Goal: Information Seeking & Learning: Learn about a topic

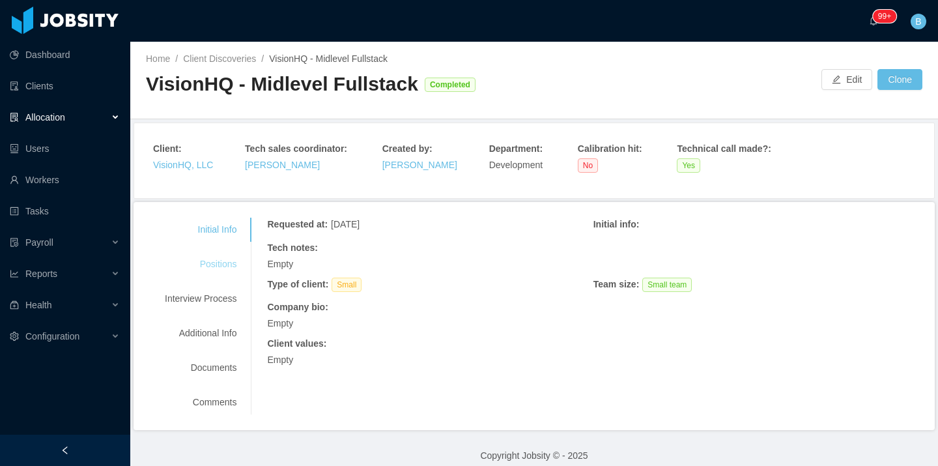
click at [210, 273] on div "Positions" at bounding box center [200, 264] width 103 height 24
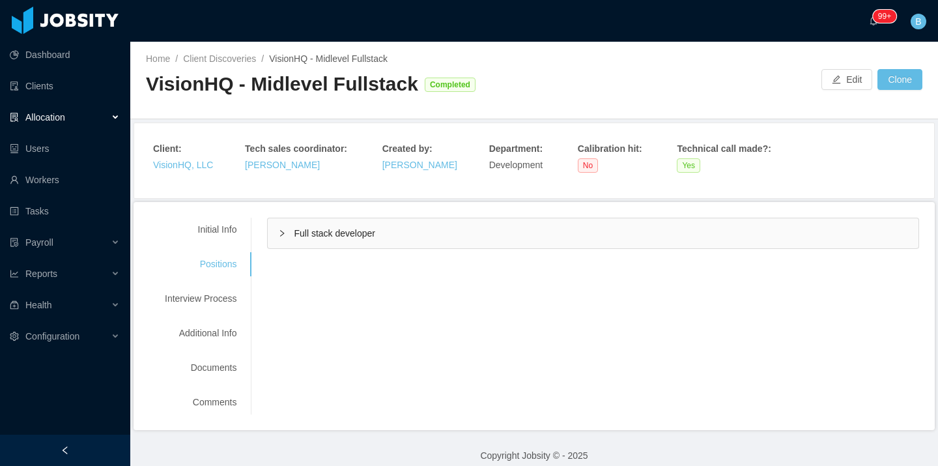
click at [316, 228] on span "Full stack developer" at bounding box center [334, 233] width 81 height 10
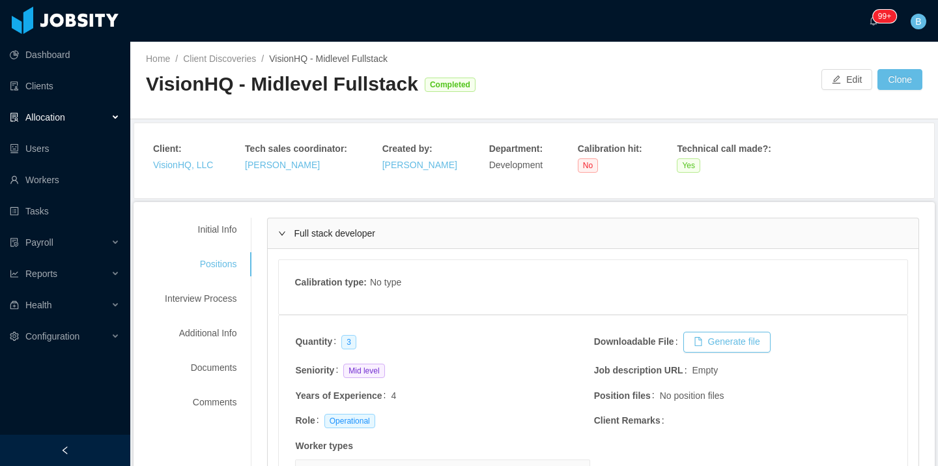
click at [350, 233] on span "Full stack developer" at bounding box center [334, 233] width 81 height 10
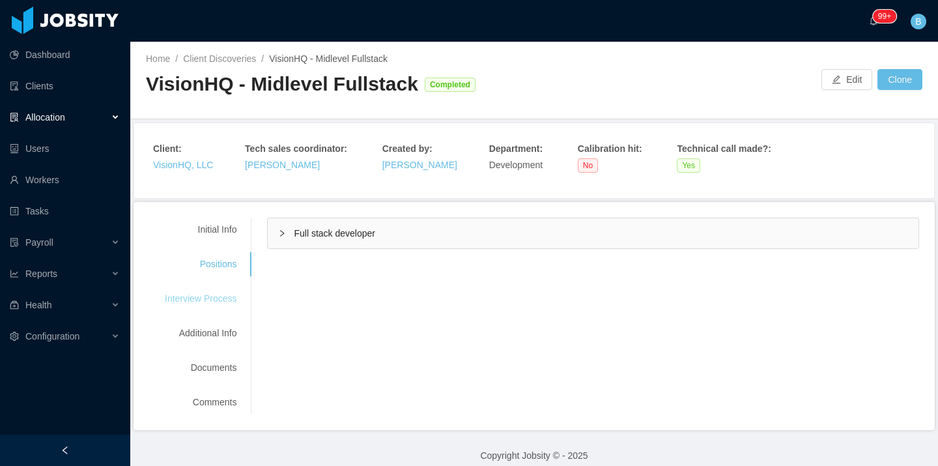
click at [180, 306] on div "Interview Process" at bounding box center [200, 299] width 103 height 24
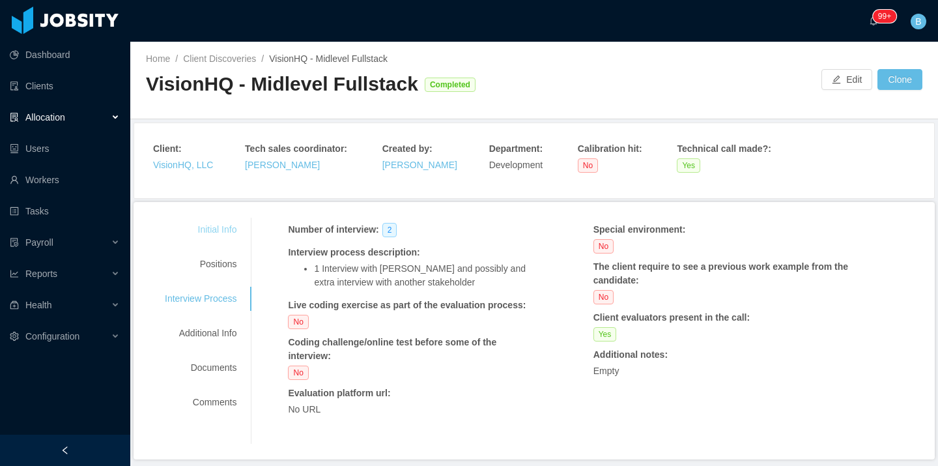
click at [234, 232] on div "Initial Info" at bounding box center [200, 229] width 103 height 24
